Goal: Information Seeking & Learning: Learn about a topic

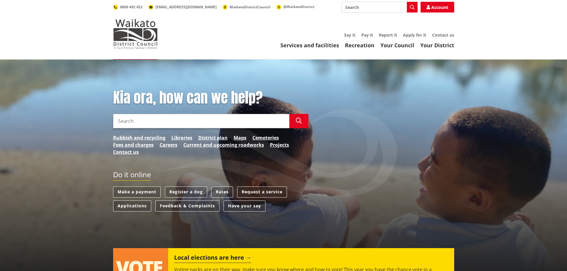
click at [178, 120] on input "Search" at bounding box center [201, 121] width 176 height 14
type input "funding"
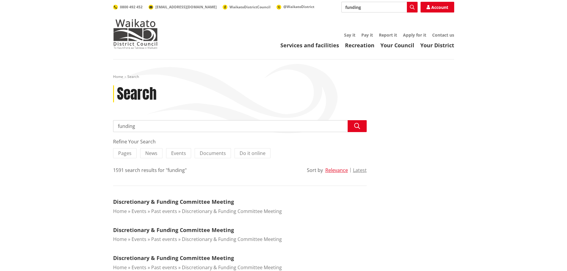
scroll to position [149, 0]
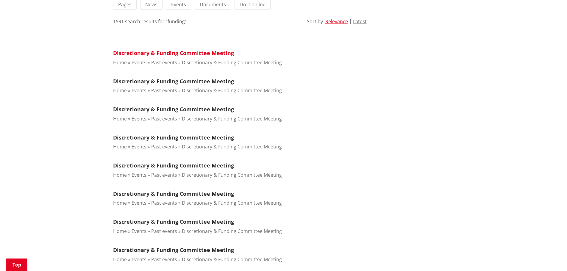
click at [184, 53] on link "Discretionary & Funding Committee Meeting" at bounding box center [173, 52] width 121 height 7
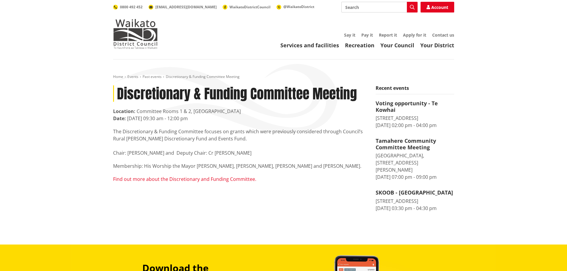
click at [223, 178] on link "Find out more about the Discretionary and Funding Committee." at bounding box center [184, 179] width 143 height 7
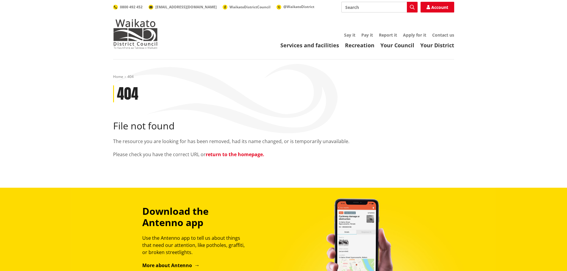
click at [241, 155] on link "return to the homepage." at bounding box center [235, 154] width 59 height 7
